Goal: Find specific page/section: Find specific page/section

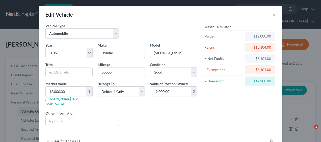
select select "0"
select select "7"
select select "2"
select select "0"
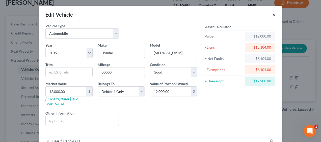
click at [272, 14] on button "×" at bounding box center [274, 15] width 4 height 6
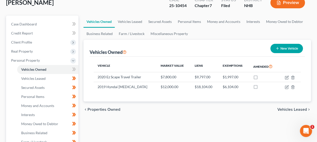
click at [142, 106] on div "chevron_left Properties Owned Vehicles Leased chevron_right" at bounding box center [196, 110] width 227 height 16
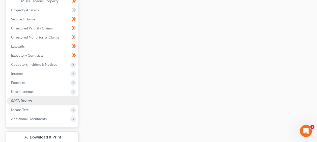
scroll to position [225, 0]
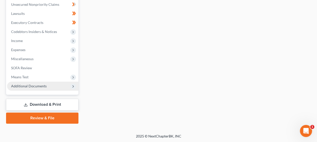
click at [38, 86] on span "Additional Documents" at bounding box center [29, 86] width 36 height 4
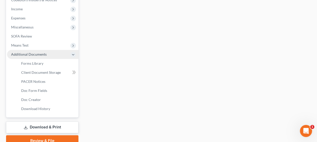
scroll to position [134, 0]
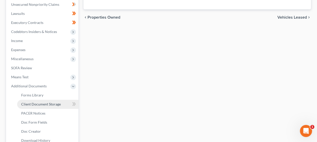
click at [54, 102] on span "Client Document Storage" at bounding box center [41, 104] width 40 height 4
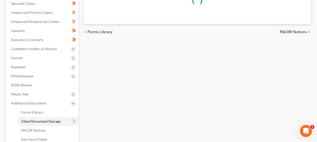
select select "0"
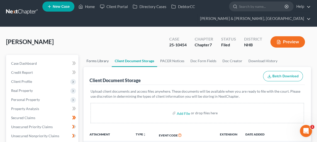
scroll to position [0, 0]
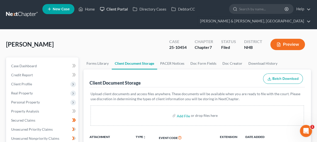
click at [117, 8] on link "Client Portal" at bounding box center [113, 9] width 33 height 9
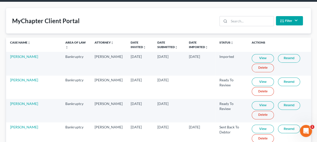
scroll to position [34, 0]
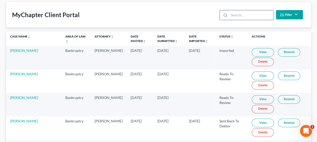
click at [244, 16] on input "search" at bounding box center [251, 15] width 45 height 10
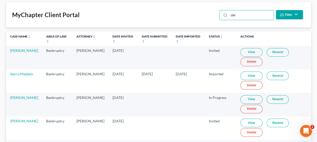
scroll to position [0, 0]
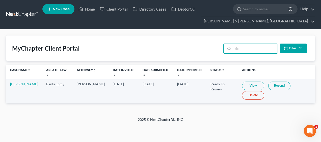
type input "del"
click at [249, 85] on link "View" at bounding box center [253, 86] width 22 height 9
click at [16, 86] on link "[PERSON_NAME]" at bounding box center [24, 84] width 28 height 4
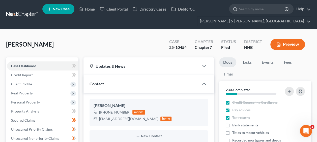
scroll to position [959, 0]
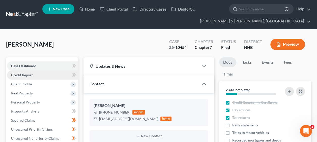
click at [30, 75] on span "Credit Report" at bounding box center [22, 75] width 22 height 4
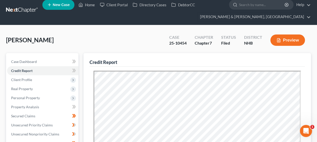
scroll to position [8, 0]
